Goal: Book appointment/travel/reservation

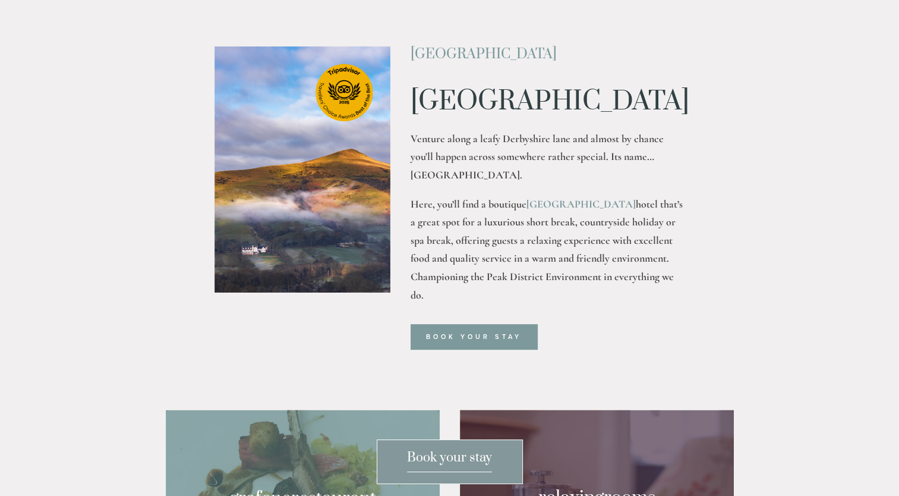
scroll to position [587, 0]
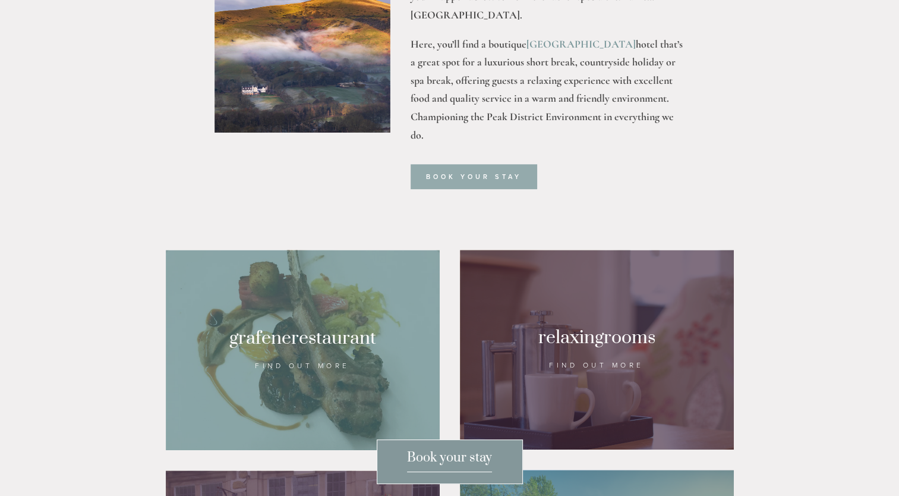
click at [466, 189] on link "Book your stay" at bounding box center [474, 176] width 127 height 25
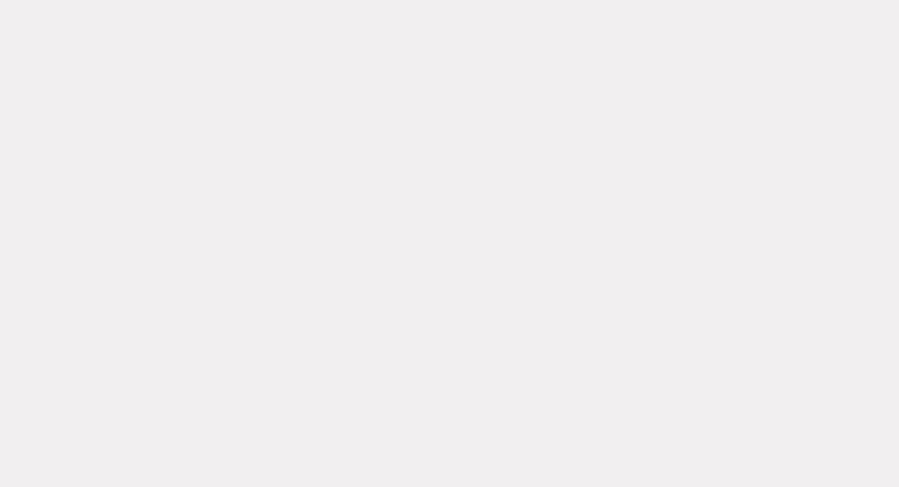
scroll to position [63, 0]
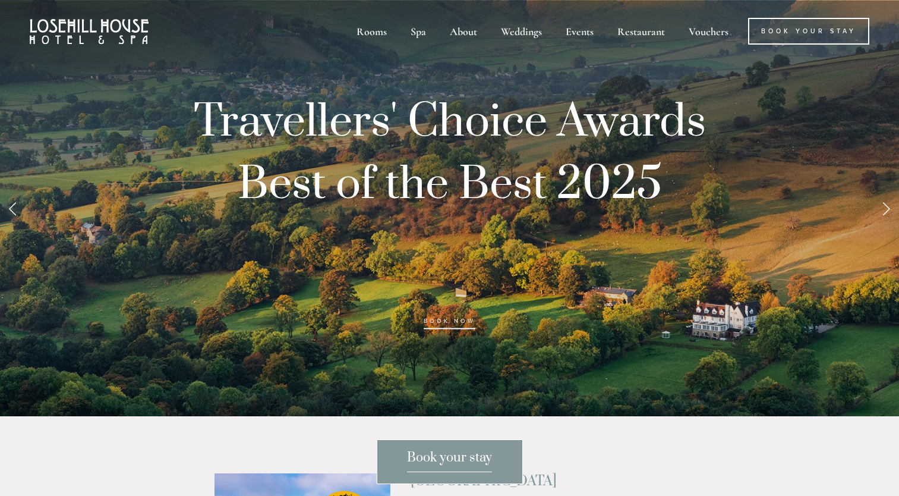
scroll to position [587, 0]
